Goal: Check status: Check status

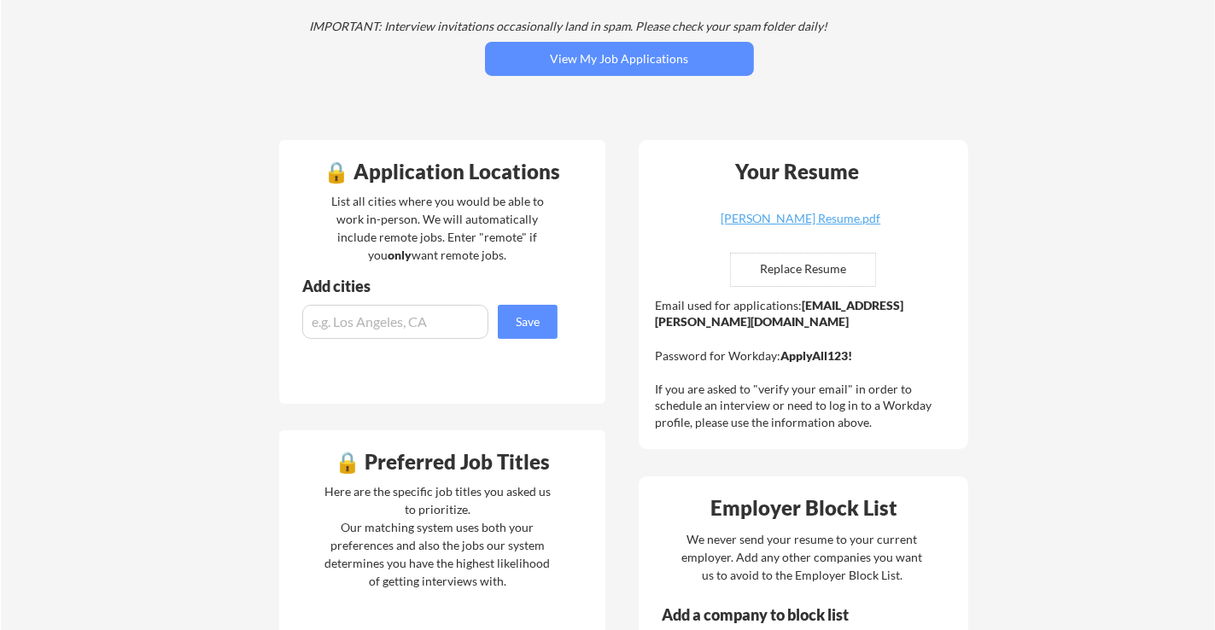
scroll to position [256, 0]
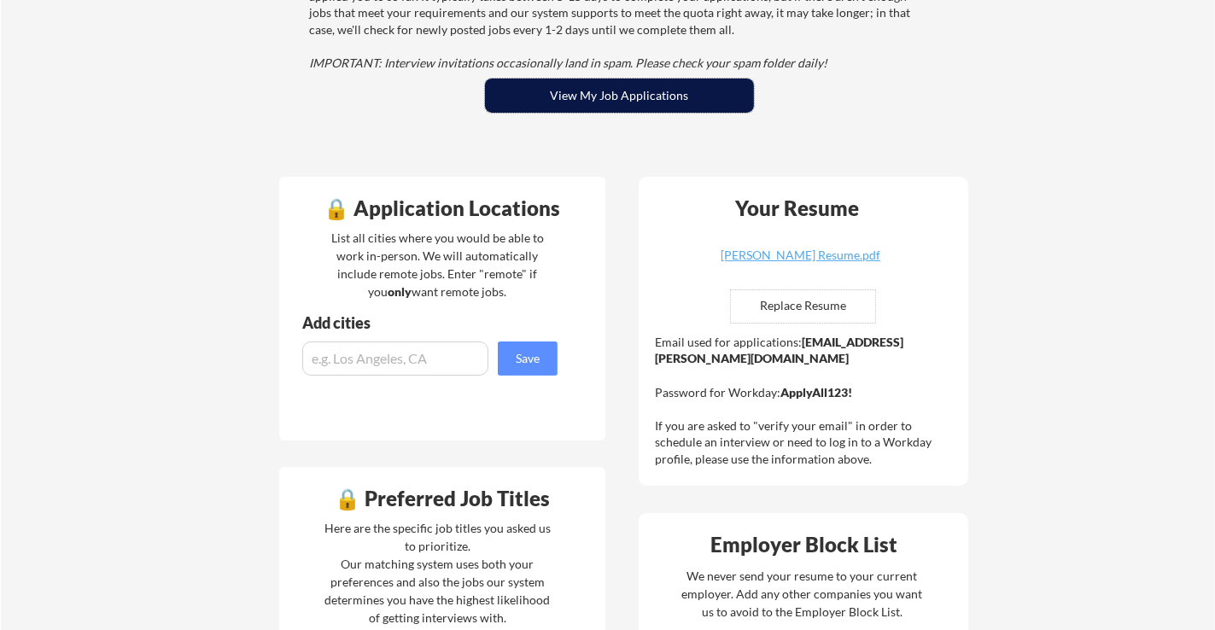
click at [616, 101] on button "View My Job Applications" at bounding box center [619, 96] width 269 height 34
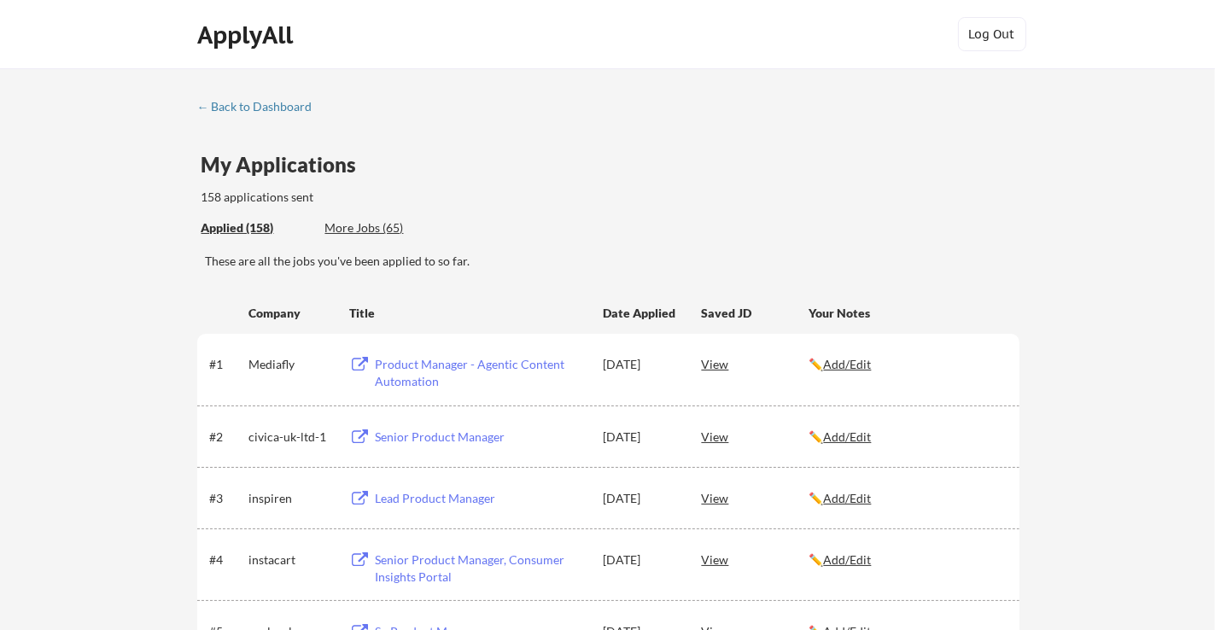
click at [348, 223] on div "More Jobs (65)" at bounding box center [388, 227] width 126 height 17
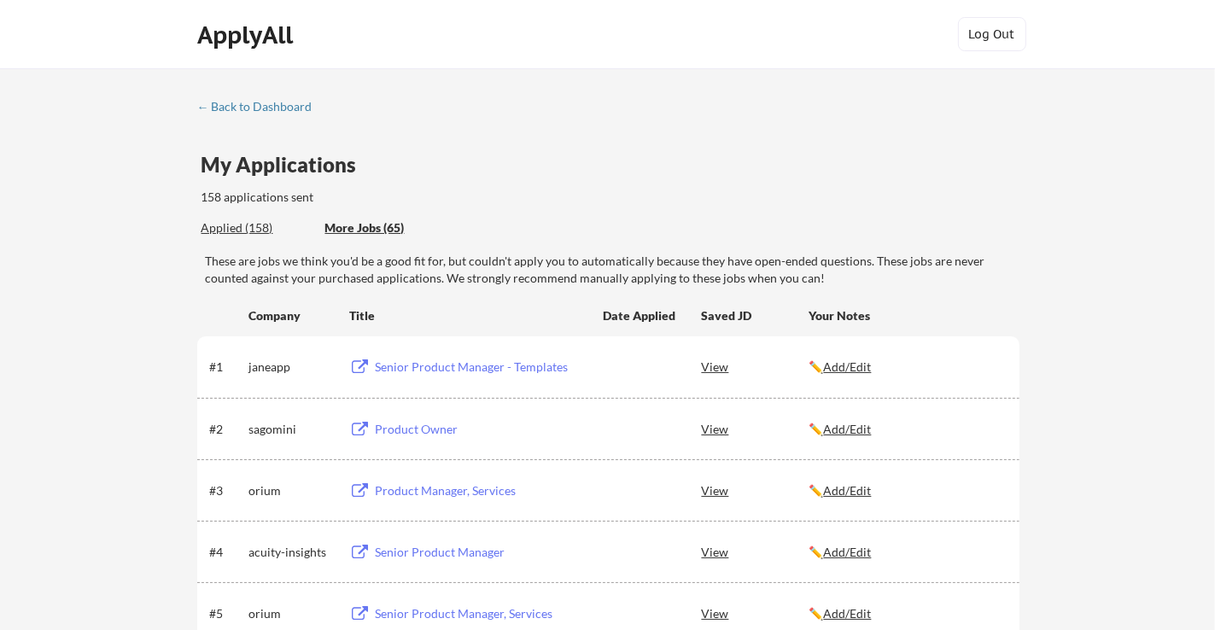
click at [638, 165] on div "My Applications 158 applications sent" at bounding box center [611, 181] width 818 height 52
click at [297, 114] on link "← Back to Dashboard" at bounding box center [261, 108] width 128 height 17
